Goal: Task Accomplishment & Management: Use online tool/utility

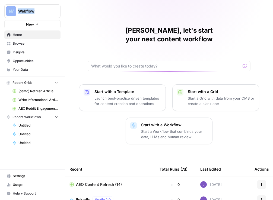
drag, startPoint x: 1, startPoint y: 38, endPoint x: -70, endPoint y: 38, distance: 71.2
click at [0, 38] on html "Webflow New Home Browse Insights Opportunities Your Data Recent Grids (demo) Re…" at bounding box center [136, 100] width 273 height 200
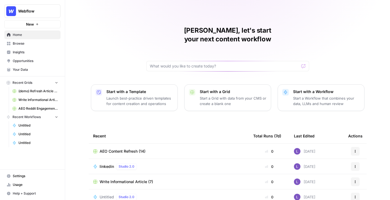
click at [117, 49] on div "Lily, let's start your next content workflow Start with a Template Launch best-…" at bounding box center [227, 129] width 325 height 259
click at [39, 69] on span "Your Data" at bounding box center [35, 69] width 45 height 5
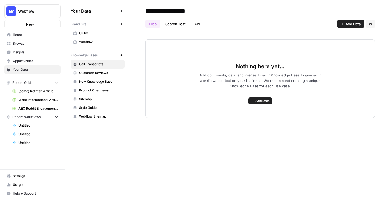
click at [86, 42] on span "Webflow" at bounding box center [100, 41] width 43 height 5
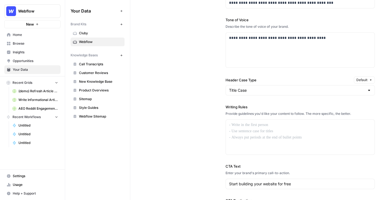
scroll to position [399, 0]
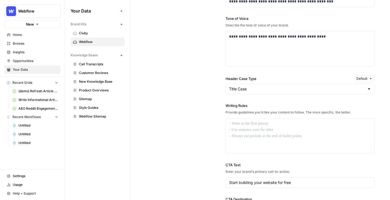
drag, startPoint x: 224, startPoint y: 106, endPoint x: 277, endPoint y: 131, distance: 58.7
click at [218, 131] on div "**********" at bounding box center [261, 86] width 230 height 293
click at [218, 131] on div at bounding box center [300, 135] width 149 height 35
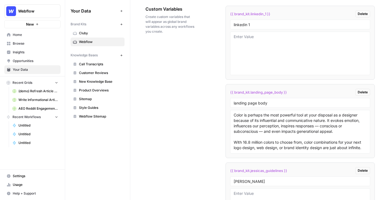
scroll to position [916, 0]
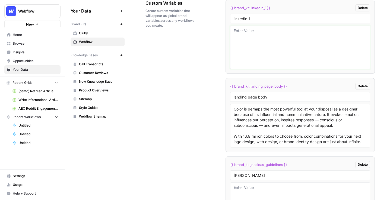
click at [218, 34] on textarea at bounding box center [300, 47] width 133 height 39
drag, startPoint x: 234, startPoint y: 18, endPoint x: 256, endPoint y: 18, distance: 22.3
click at [218, 18] on input "linkedin 1" at bounding box center [300, 18] width 133 height 5
drag, startPoint x: 252, startPoint y: 37, endPoint x: 274, endPoint y: 71, distance: 40.8
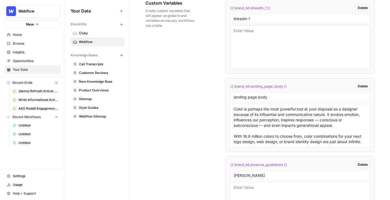
click at [218, 71] on li "{{ brand_kit.linkedin_1 }} Delete linkedin 1" at bounding box center [300, 37] width 149 height 74
drag, startPoint x: 274, startPoint y: 10, endPoint x: 234, endPoint y: 9, distance: 39.9
click at [218, 9] on div "{{ brand_kit.linkedin_1 }} Delete" at bounding box center [300, 7] width 140 height 7
click at [85, 64] on span "Call Transcripts" at bounding box center [100, 64] width 43 height 5
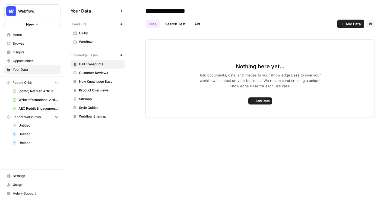
click at [218, 101] on span "Add Data" at bounding box center [263, 100] width 14 height 5
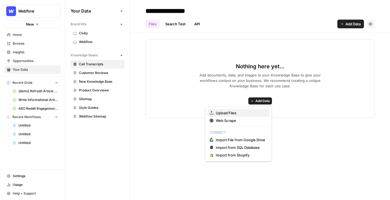
click at [218, 111] on span "Upload Files" at bounding box center [240, 112] width 49 height 5
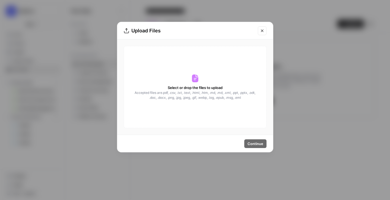
click at [218, 30] on icon "Close modal" at bounding box center [262, 31] width 4 height 4
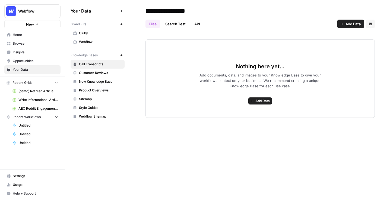
click at [218, 24] on icon "button" at bounding box center [342, 23] width 3 height 3
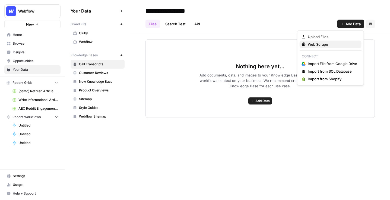
click at [218, 46] on span "Web Scrape" at bounding box center [332, 44] width 49 height 5
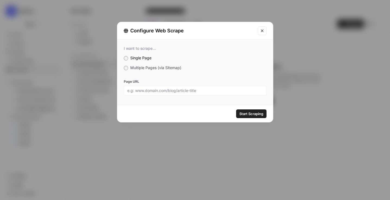
click at [151, 67] on span "Multiple Pages (via Sitemap)" at bounding box center [155, 67] width 51 height 5
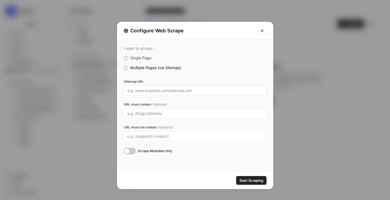
click at [148, 92] on input "Sitemap URL" at bounding box center [195, 90] width 136 height 5
drag, startPoint x: 130, startPoint y: 90, endPoint x: 190, endPoint y: 90, distance: 60.8
click at [190, 90] on input "Sitemap URL" at bounding box center [195, 90] width 136 height 5
click at [141, 111] on input "URL must contain (Optional)" at bounding box center [195, 113] width 136 height 5
click at [218, 30] on icon "Close modal" at bounding box center [262, 31] width 4 height 4
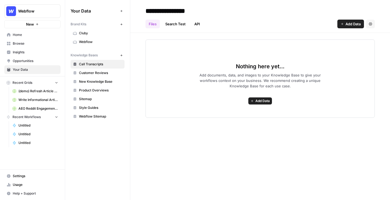
click at [218, 22] on span "Add Data" at bounding box center [353, 23] width 15 height 5
click at [218, 123] on div "**********" at bounding box center [260, 100] width 260 height 200
click at [28, 43] on span "Browse" at bounding box center [35, 43] width 45 height 5
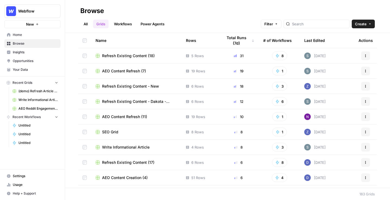
click at [87, 24] on link "All" at bounding box center [85, 24] width 11 height 9
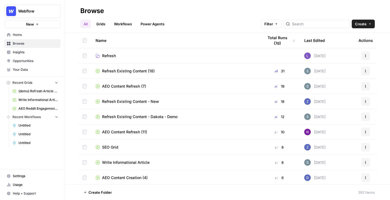
click at [103, 24] on link "Grids" at bounding box center [100, 24] width 15 height 9
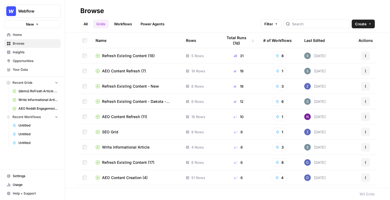
click at [218, 25] on span "Create" at bounding box center [361, 23] width 12 height 5
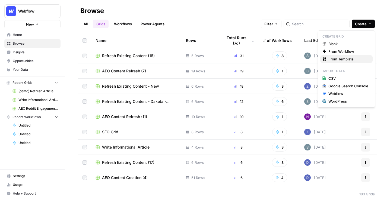
click at [218, 61] on span "From Template" at bounding box center [349, 58] width 40 height 5
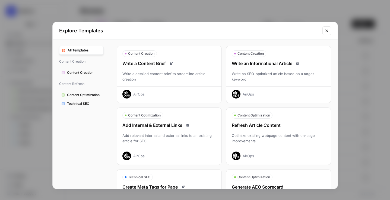
scroll to position [14, 0]
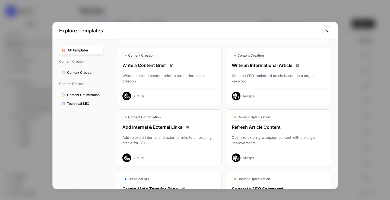
click at [218, 88] on div "AirOps" at bounding box center [279, 94] width 105 height 12
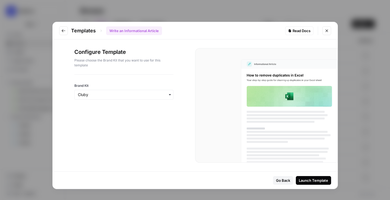
click at [218, 180] on div "Launch Template" at bounding box center [313, 179] width 29 height 5
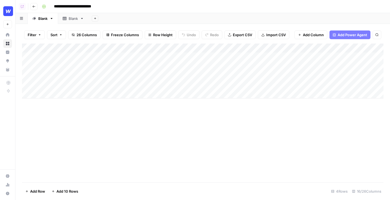
click at [69, 93] on div "Add Column" at bounding box center [203, 70] width 362 height 55
click at [68, 105] on div "Add Column" at bounding box center [203, 75] width 362 height 64
click at [67, 113] on div "Add Column" at bounding box center [203, 79] width 362 height 73
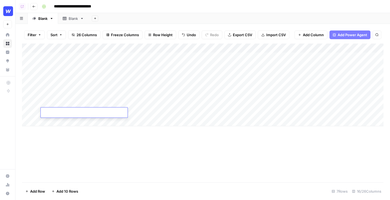
click at [62, 61] on div "Add Column" at bounding box center [203, 84] width 362 height 83
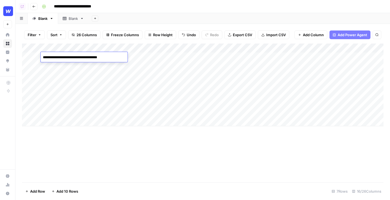
click at [74, 56] on textarea "**********" at bounding box center [84, 58] width 87 height 8
type textarea "**********"
click at [148, 134] on div "Add Column" at bounding box center [203, 112] width 362 height 139
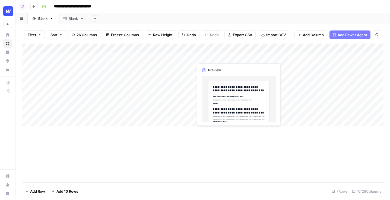
click at [215, 58] on div "Add Column" at bounding box center [203, 84] width 362 height 83
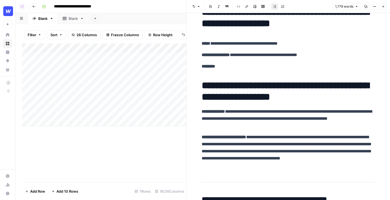
scroll to position [20, 0]
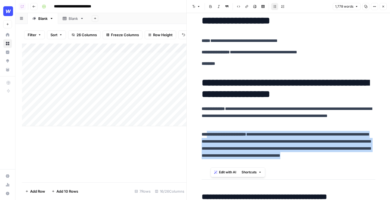
drag, startPoint x: 296, startPoint y: 162, endPoint x: 208, endPoint y: 134, distance: 92.3
click at [208, 134] on p "**********" at bounding box center [289, 148] width 174 height 35
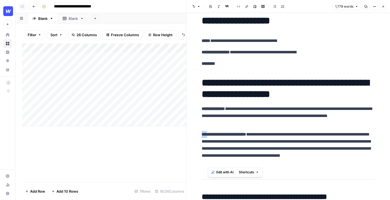
click at [217, 172] on span "Edit with AI" at bounding box center [224, 171] width 17 height 5
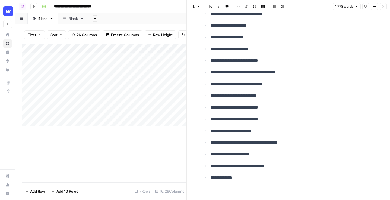
scroll to position [3163, 0]
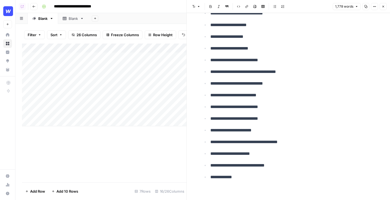
click at [386, 8] on button "Close" at bounding box center [383, 6] width 7 height 7
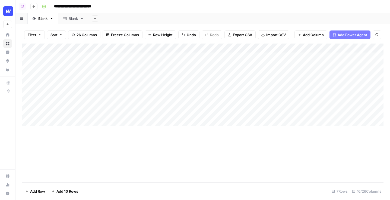
click at [183, 49] on div "Add Column" at bounding box center [203, 84] width 362 height 83
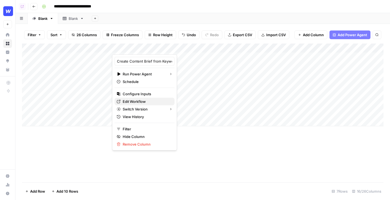
click at [136, 100] on span "Edit Workflow" at bounding box center [147, 101] width 48 height 5
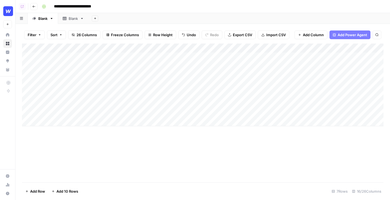
click at [108, 147] on div "Add Column" at bounding box center [203, 112] width 362 height 139
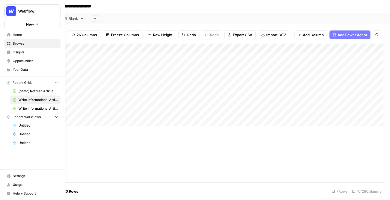
click at [7, 36] on icon at bounding box center [9, 35] width 4 height 4
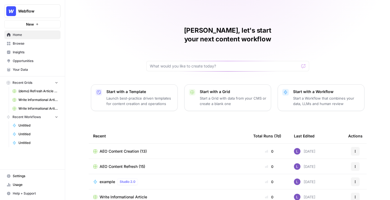
click at [311, 95] on p "Start a Workflow that combines your data, LLMs and human review" at bounding box center [326, 100] width 67 height 11
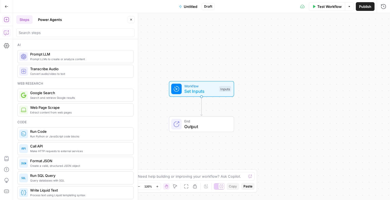
click at [7, 34] on icon "button" at bounding box center [6, 32] width 5 height 5
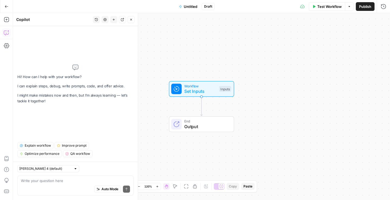
click at [7, 6] on icon "button" at bounding box center [7, 7] width 4 height 4
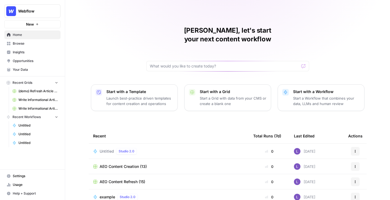
click at [26, 62] on span "Opportunities" at bounding box center [35, 60] width 45 height 5
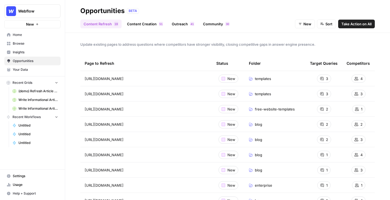
click at [141, 23] on link "Content Creation 1 5" at bounding box center [145, 24] width 43 height 9
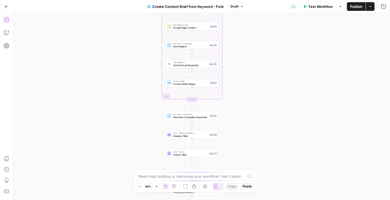
click at [5, 19] on icon "button" at bounding box center [6, 19] width 5 height 5
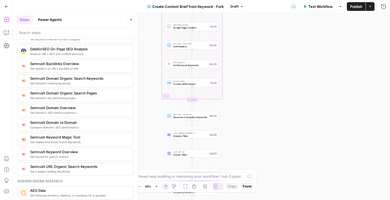
scroll to position [583, 0]
click at [9, 5] on button "Go Back" at bounding box center [7, 7] width 10 height 10
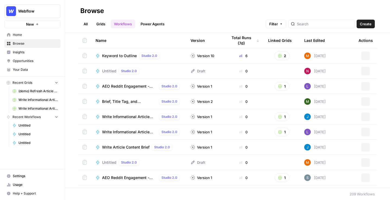
click at [99, 25] on link "Grids" at bounding box center [100, 24] width 15 height 9
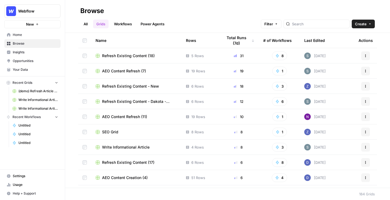
click at [362, 25] on span "Create" at bounding box center [361, 23] width 12 height 5
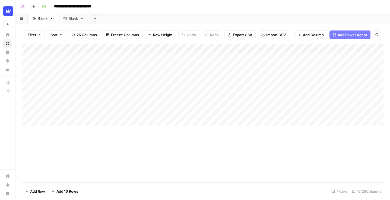
click at [354, 37] on button "Add Power Agent" at bounding box center [350, 34] width 41 height 9
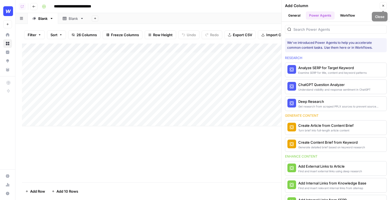
click at [384, 9] on button "Close" at bounding box center [383, 5] width 7 height 7
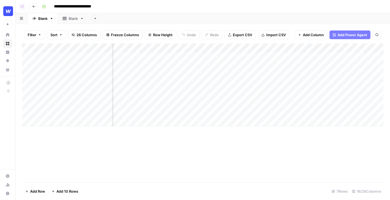
scroll to position [0, 66]
click at [275, 58] on div "Add Column" at bounding box center [203, 84] width 362 height 83
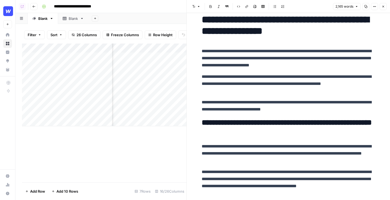
scroll to position [10, 0]
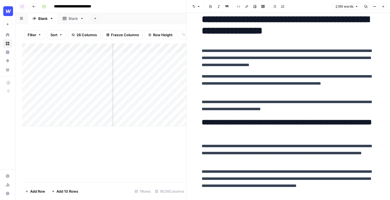
click at [382, 6] on icon "button" at bounding box center [383, 6] width 3 height 3
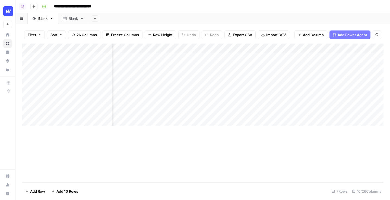
scroll to position [0, 97]
click at [353, 35] on span "Add Power Agent" at bounding box center [353, 34] width 30 height 5
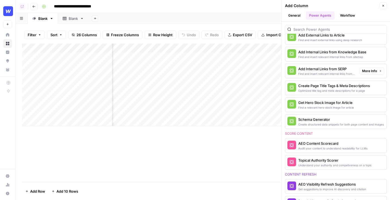
scroll to position [122, 0]
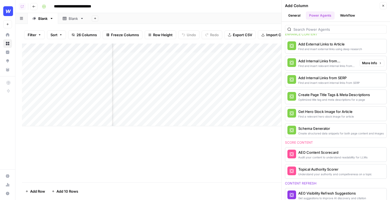
click at [318, 62] on div "Add Internal Links from Knowledge Base" at bounding box center [327, 60] width 57 height 5
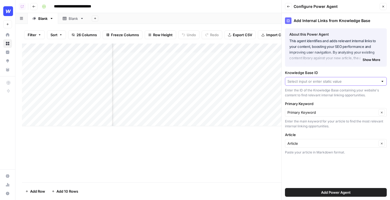
click at [310, 81] on input "Knowledge Base ID" at bounding box center [333, 81] width 91 height 5
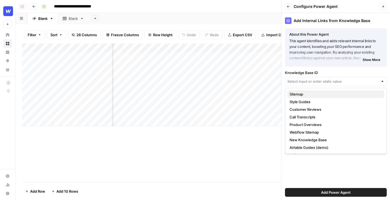
click at [301, 93] on span "Sitemap" at bounding box center [335, 93] width 90 height 5
type input "Sitemap"
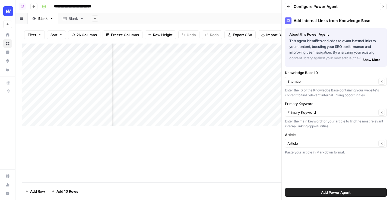
click at [316, 192] on button "Add Power Agent" at bounding box center [336, 192] width 102 height 9
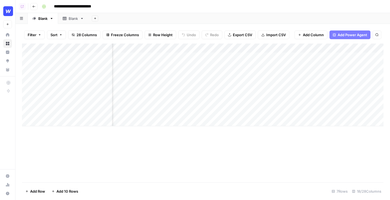
scroll to position [0, 708]
click at [344, 32] on span "Add Power Agent" at bounding box center [353, 34] width 30 height 5
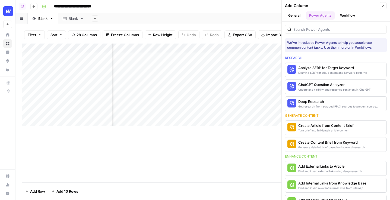
click at [384, 5] on icon "button" at bounding box center [384, 6] width 2 height 2
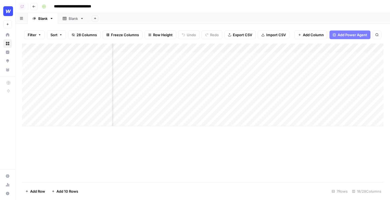
click at [303, 35] on span "Add Column" at bounding box center [313, 34] width 21 height 5
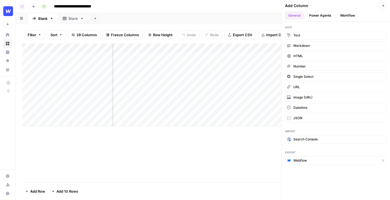
click at [292, 161] on button "Webflow" at bounding box center [336, 160] width 102 height 9
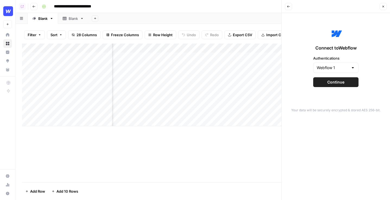
scroll to position [0, 825]
click at [377, 8] on div "Back Close" at bounding box center [336, 6] width 102 height 7
click at [385, 7] on icon "button" at bounding box center [383, 6] width 3 height 3
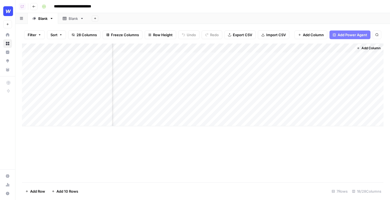
click at [309, 37] on button "Add Column" at bounding box center [311, 34] width 33 height 9
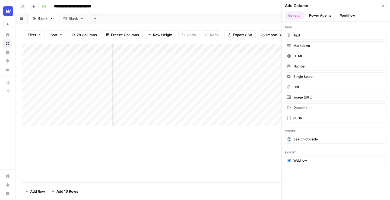
click at [319, 18] on button "Power Agents" at bounding box center [320, 15] width 29 height 8
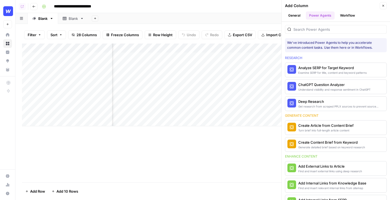
click at [349, 18] on button "Workflow" at bounding box center [347, 15] width 21 height 8
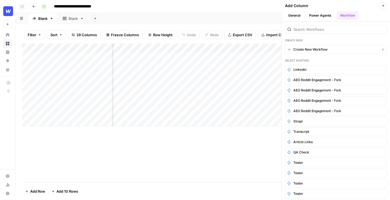
click at [308, 49] on span "Create New Workflow" at bounding box center [311, 49] width 34 height 5
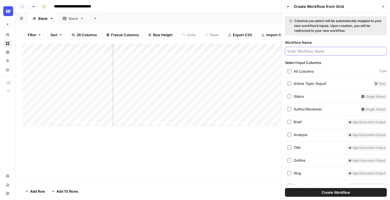
click at [308, 49] on input "Workflow Name" at bounding box center [336, 50] width 97 height 5
type input "example"
click at [285, 188] on button "Create Workflow" at bounding box center [336, 192] width 102 height 9
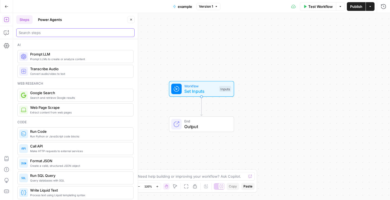
click at [77, 32] on input "search" at bounding box center [76, 32] width 114 height 5
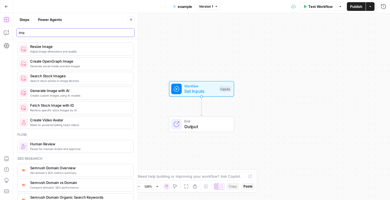
scroll to position [3, 0]
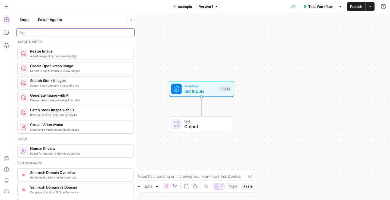
type input "ima"
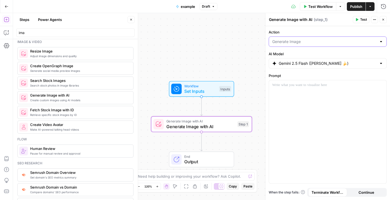
click at [297, 43] on input "Action" at bounding box center [324, 41] width 105 height 5
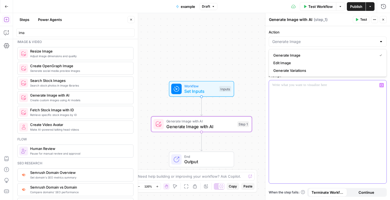
type input "Generate Image"
click at [299, 125] on div at bounding box center [328, 131] width 118 height 103
click at [306, 41] on input "Action" at bounding box center [324, 41] width 105 height 5
click at [302, 69] on span "Generate Variations" at bounding box center [327, 70] width 107 height 5
type input "Generate Variations"
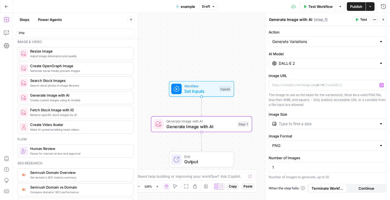
click at [302, 48] on div "Action Generate Variations AI Model DALL·E 2 Image URL “/” to reference Variabl…" at bounding box center [328, 113] width 125 height 174
click at [299, 40] on input "Action" at bounding box center [324, 41] width 105 height 5
type input "Generate Variations"
click at [244, 48] on div "Workflow Set Inputs Inputs Generate Image with AI Generate Image with AI Step 1…" at bounding box center [201, 106] width 377 height 187
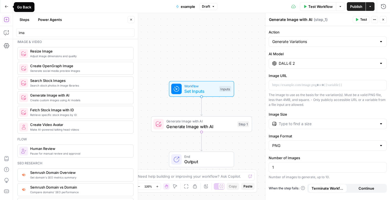
click at [5, 8] on icon "button" at bounding box center [7, 7] width 4 height 4
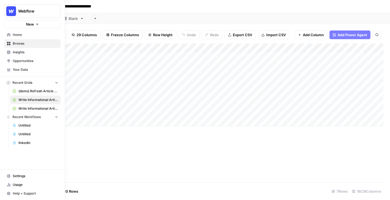
click at [21, 51] on span "Insights" at bounding box center [35, 52] width 45 height 5
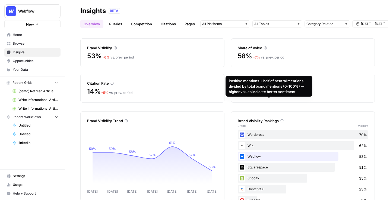
scroll to position [21, 0]
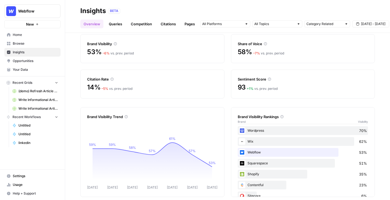
click at [117, 25] on link "Queries" at bounding box center [116, 24] width 20 height 9
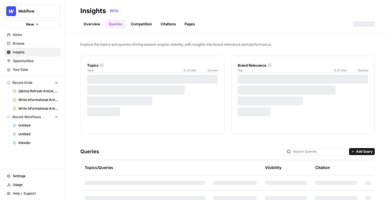
scroll to position [51, 0]
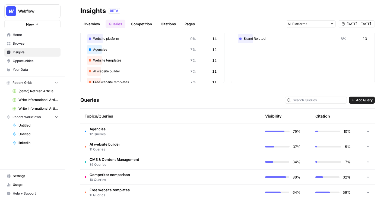
click at [117, 131] on td "Agencies 12 Queries" at bounding box center [144, 131] width 129 height 15
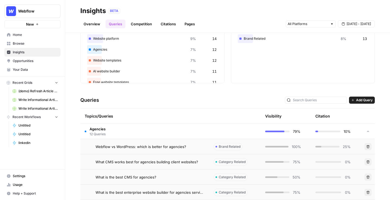
click at [130, 147] on span "Webflow vs WordPress: which is better for agencies?" at bounding box center [141, 146] width 91 height 5
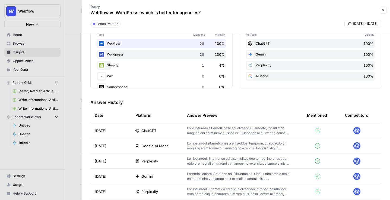
scroll to position [115, 0]
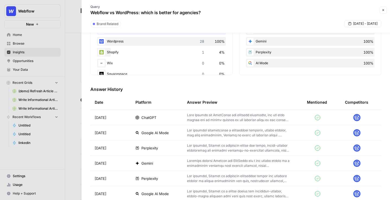
click at [162, 116] on div "ChatGPT" at bounding box center [157, 117] width 43 height 5
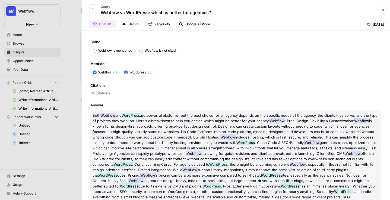
scroll to position [12, 0]
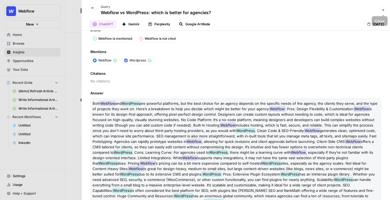
click at [384, 11] on icon "button" at bounding box center [383, 9] width 3 height 3
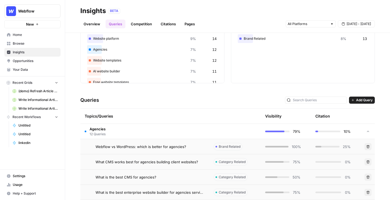
click at [164, 25] on link "Citations" at bounding box center [169, 24] width 22 height 9
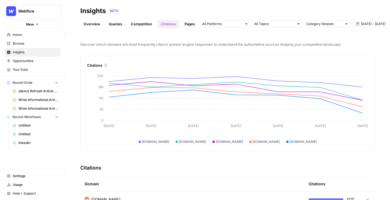
click at [187, 25] on link "Pages" at bounding box center [189, 24] width 17 height 9
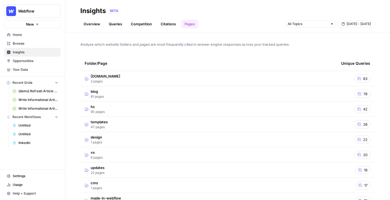
click at [16, 64] on link "Opportunities" at bounding box center [32, 60] width 56 height 9
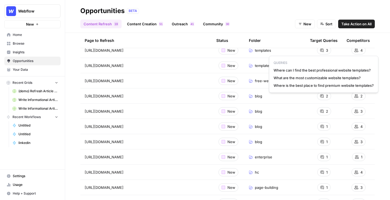
scroll to position [28, 0]
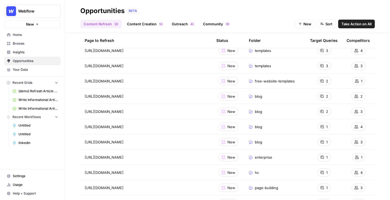
click at [357, 25] on span "Take Action on All" at bounding box center [357, 23] width 30 height 5
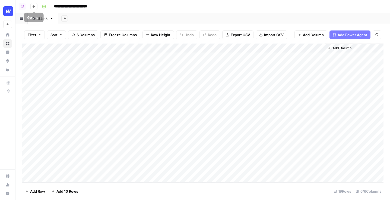
click at [37, 7] on button "Go back" at bounding box center [33, 6] width 7 height 7
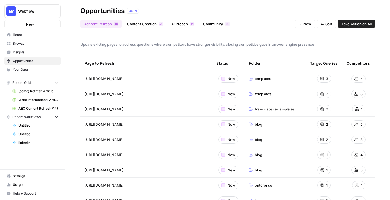
click at [137, 21] on link "Content Creation 1 5" at bounding box center [145, 24] width 43 height 9
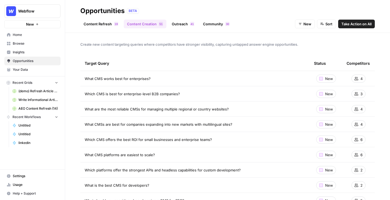
scroll to position [12, 0]
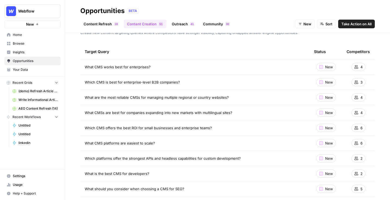
click at [361, 25] on span "Take Action on All" at bounding box center [357, 23] width 30 height 5
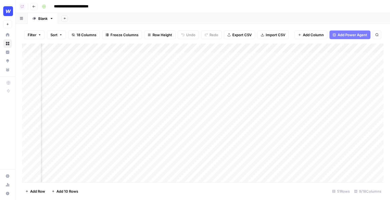
scroll to position [1, 0]
